Goal: Check status: Check status

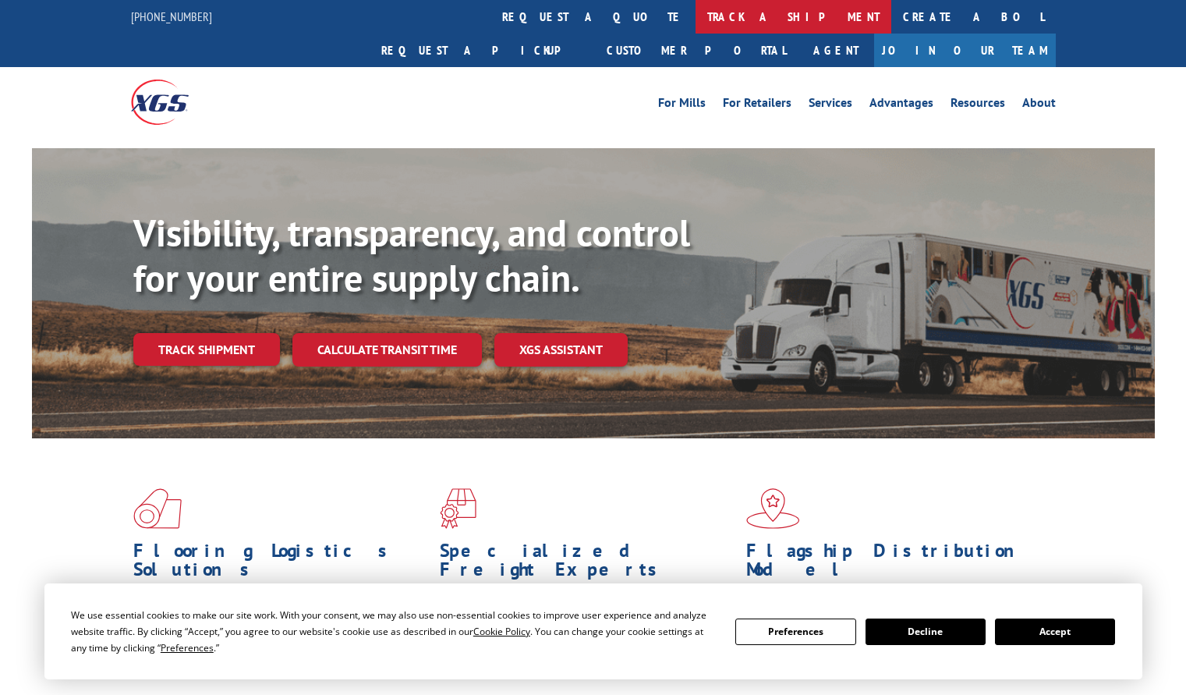
click at [696, 23] on link "track a shipment" at bounding box center [794, 17] width 196 height 34
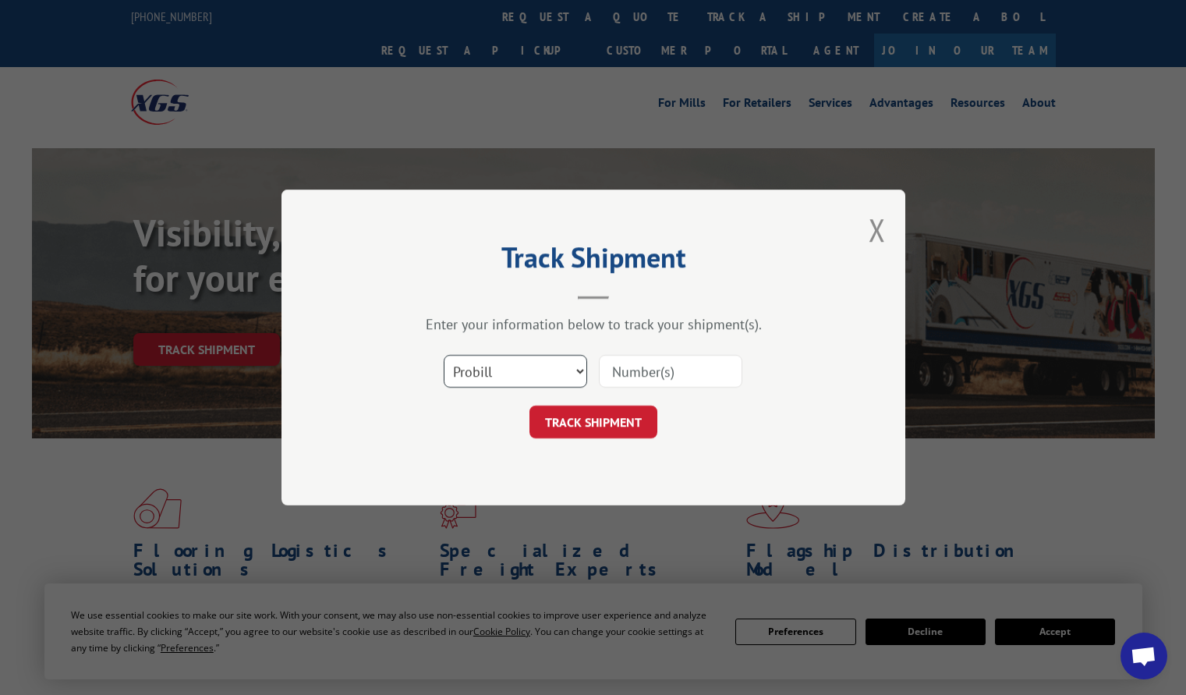
click at [474, 373] on select "Select category... Probill BOL PO" at bounding box center [515, 371] width 143 height 33
select select "po"
click at [444, 355] on select "Select category... Probill BOL PO" at bounding box center [515, 371] width 143 height 33
click at [657, 367] on input at bounding box center [670, 371] width 143 height 33
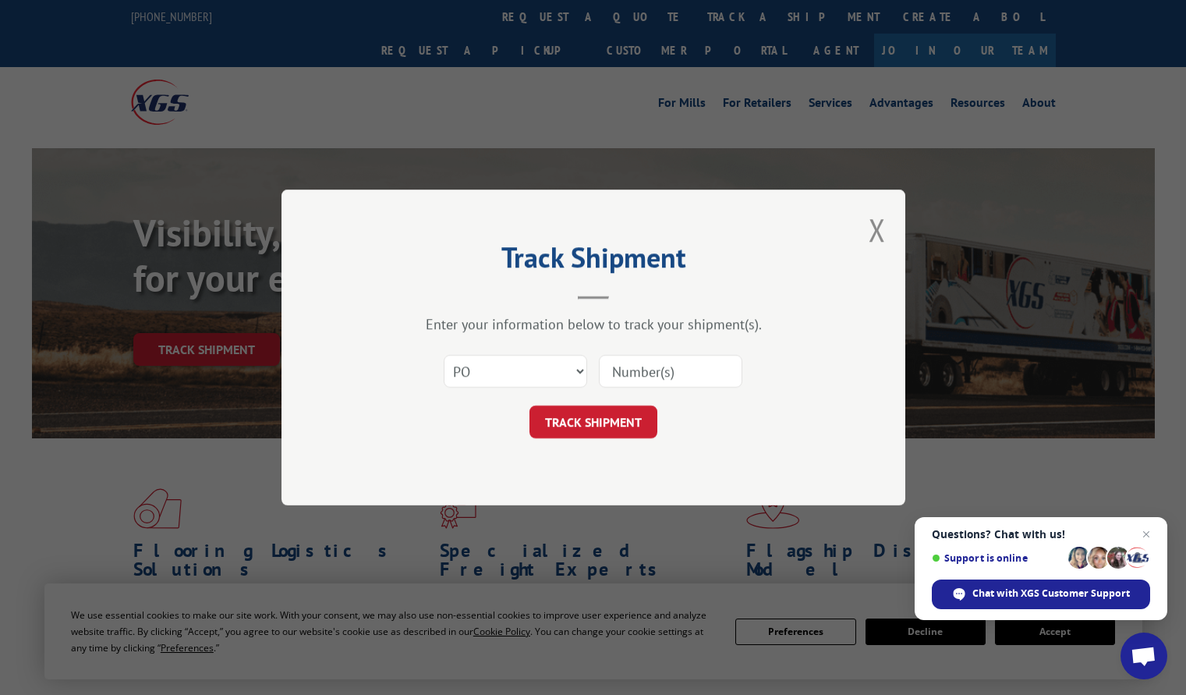
paste input "35523421"
type input "35523421"
click at [606, 424] on button "TRACK SHIPMENT" at bounding box center [594, 422] width 128 height 33
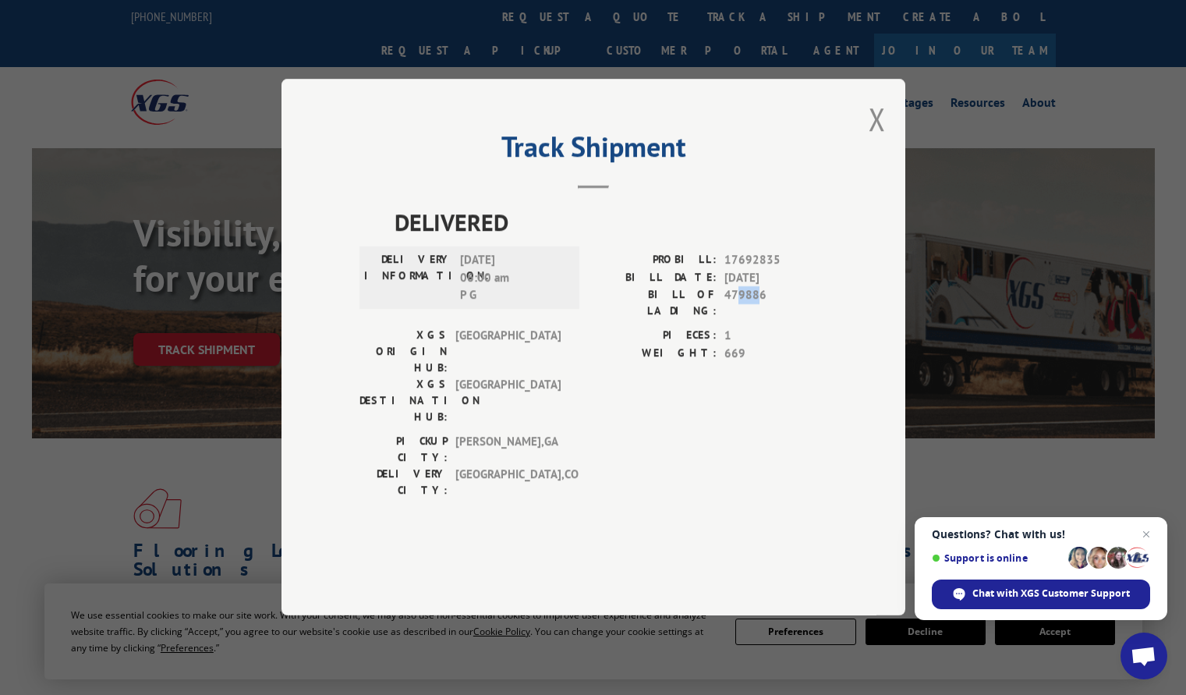
drag, startPoint x: 740, startPoint y: 336, endPoint x: 758, endPoint y: 340, distance: 18.4
click at [758, 320] on span "479886" at bounding box center [775, 303] width 103 height 33
